Goal: Information Seeking & Learning: Learn about a topic

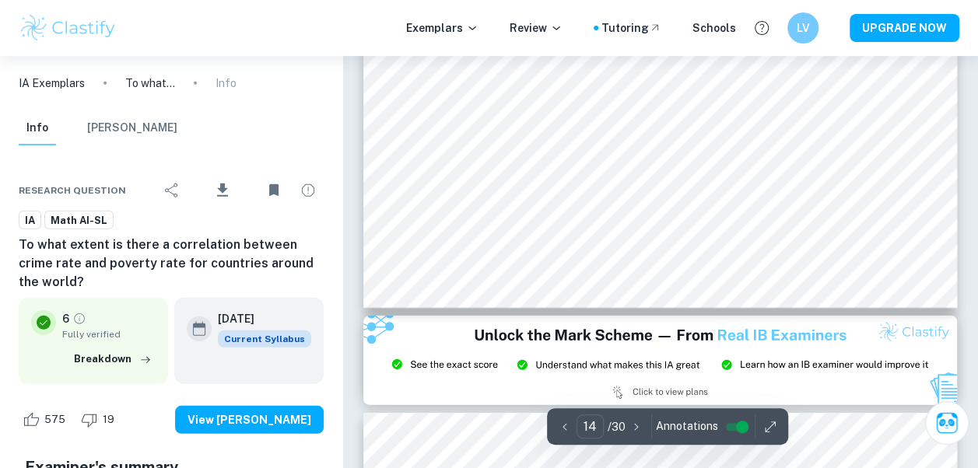
scroll to position [10899, 0]
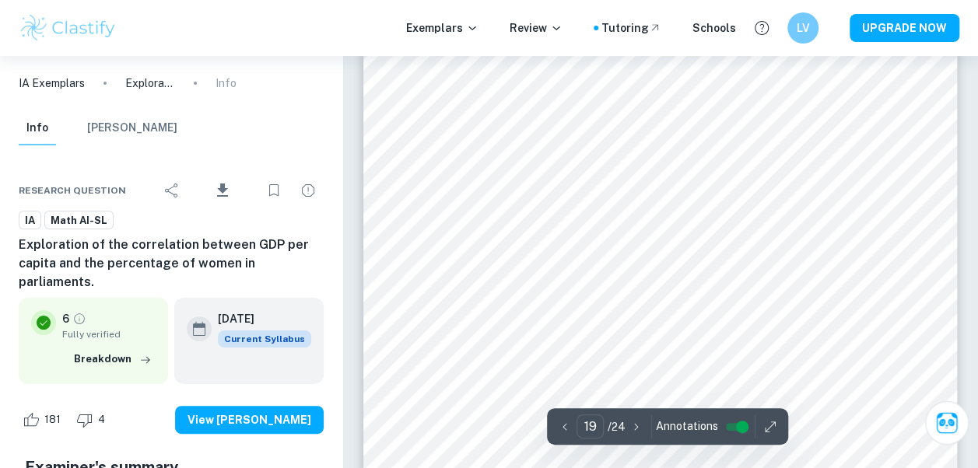
scroll to position [14643, 0]
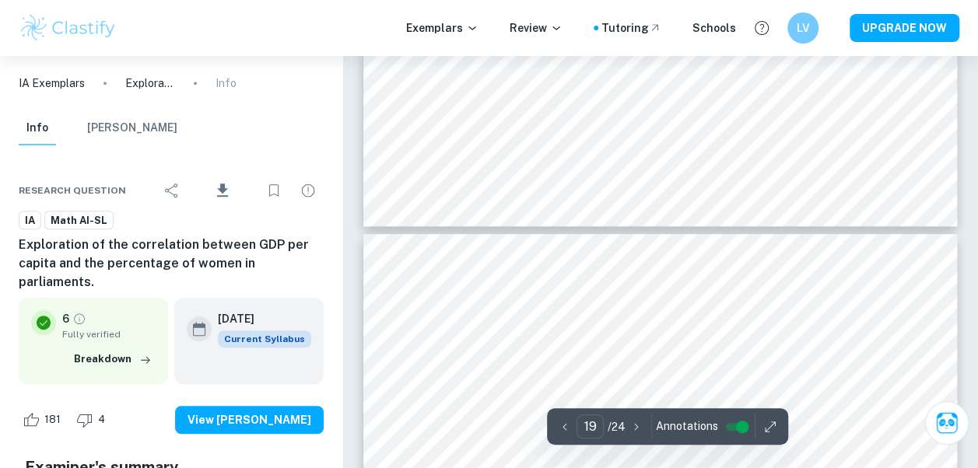
type input "20"
